Goal: Task Accomplishment & Management: Manage account settings

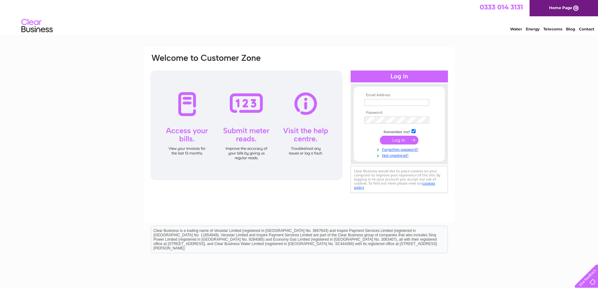
type input "csssupplies@gmail.com"
click at [412, 139] on input "submit" at bounding box center [399, 140] width 39 height 9
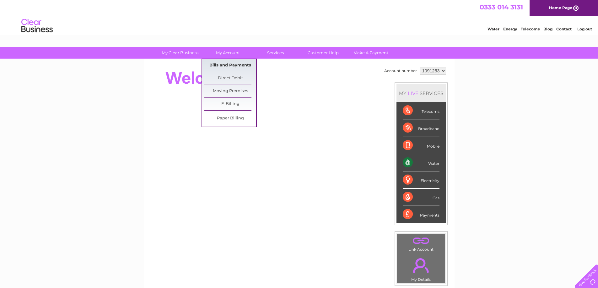
click at [235, 64] on link "Bills and Payments" at bounding box center [230, 65] width 52 height 13
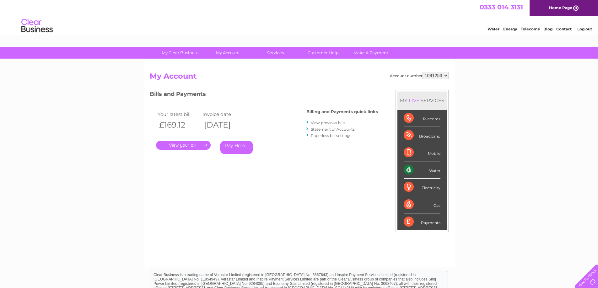
click at [188, 147] on link "." at bounding box center [183, 145] width 55 height 9
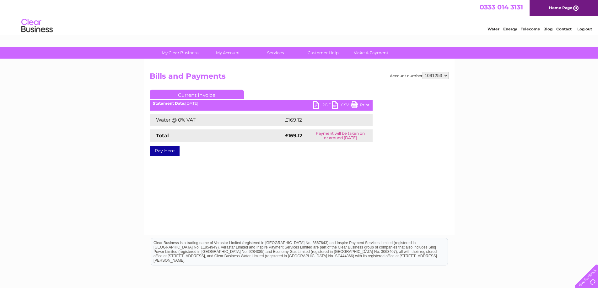
click at [322, 103] on link "PDF" at bounding box center [322, 105] width 19 height 9
